Goal: Task Accomplishment & Management: Use online tool/utility

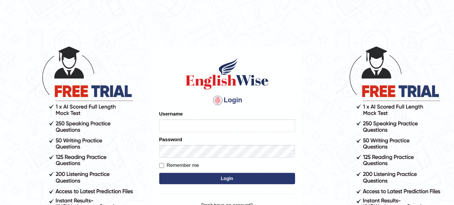
type input "mmr25"
click at [190, 177] on button "Login" at bounding box center [227, 178] width 136 height 11
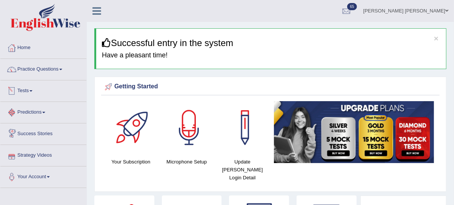
click at [25, 91] on link "Tests" at bounding box center [43, 89] width 86 height 19
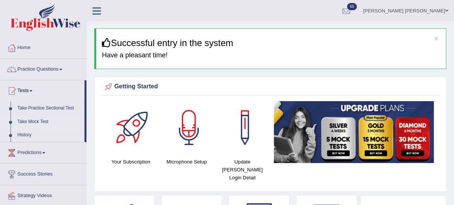
click at [30, 122] on link "Take Mock Test" at bounding box center [49, 122] width 71 height 14
